Goal: Information Seeking & Learning: Learn about a topic

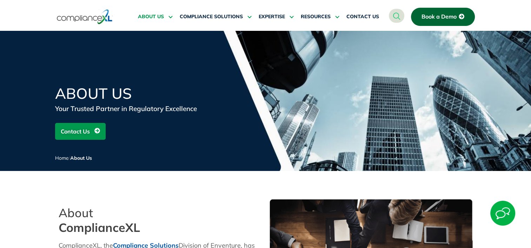
click at [90, 18] on img at bounding box center [85, 17] width 56 height 16
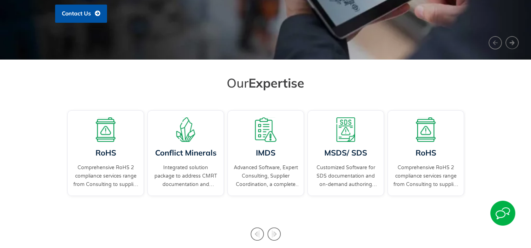
scroll to position [175, 0]
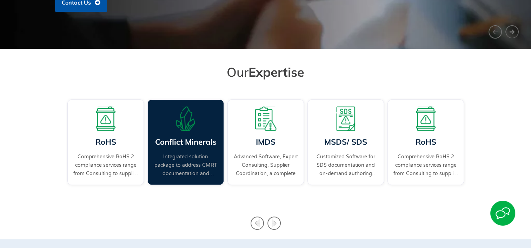
click at [181, 128] on img "2 / 4" at bounding box center [185, 119] width 25 height 25
